Goal: Submit feedback/report problem

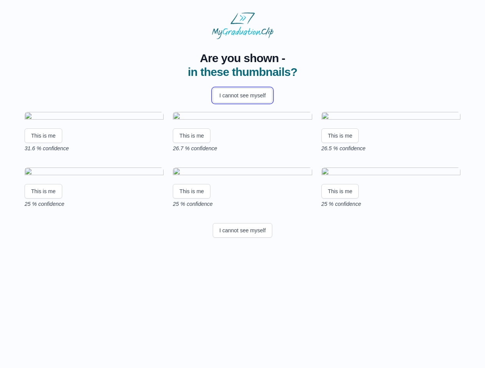
click at [242, 96] on button "I cannot see myself" at bounding box center [242, 95] width 59 height 15
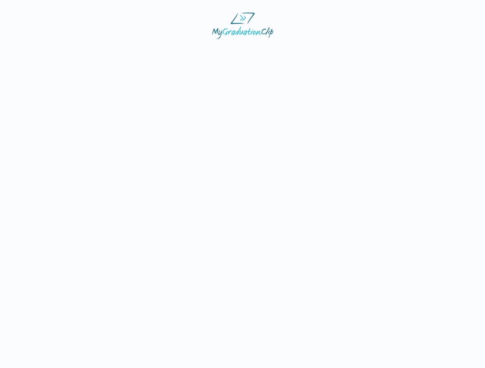
click at [43, 51] on html at bounding box center [242, 25] width 485 height 51
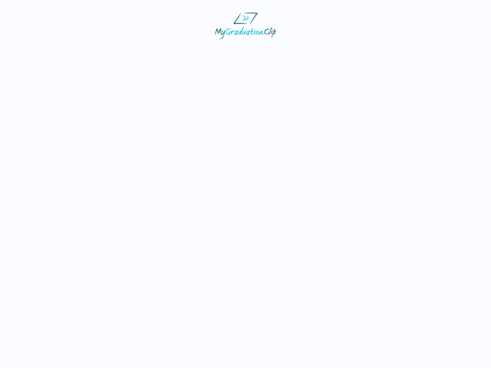
click at [193, 51] on html at bounding box center [245, 25] width 491 height 51
click at [342, 51] on html at bounding box center [245, 25] width 491 height 51
click at [43, 51] on html at bounding box center [245, 25] width 491 height 51
click at [193, 51] on html at bounding box center [245, 25] width 491 height 51
click at [342, 51] on html at bounding box center [245, 25] width 491 height 51
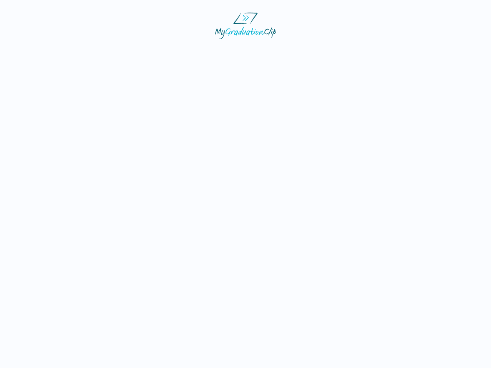
click at [242, 51] on html at bounding box center [245, 25] width 491 height 51
